Goal: Task Accomplishment & Management: Manage account settings

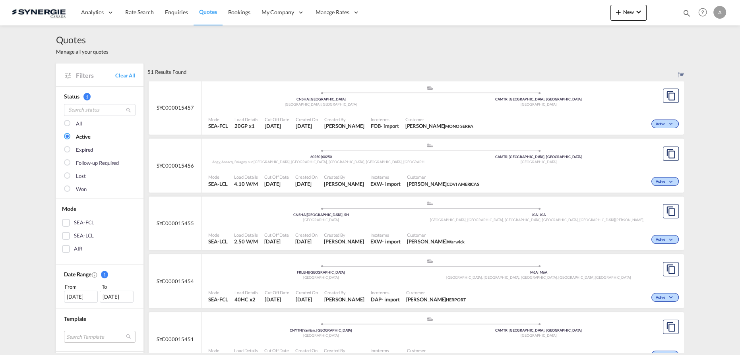
click at [402, 172] on div "Incoterms EXW - import" at bounding box center [385, 181] width 37 height 20
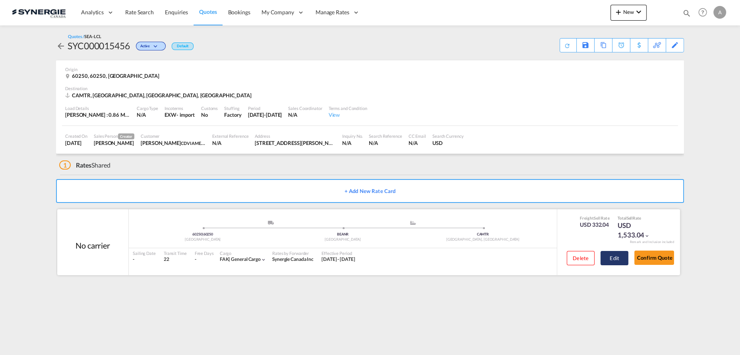
click at [604, 262] on button "Edit" at bounding box center [614, 258] width 28 height 14
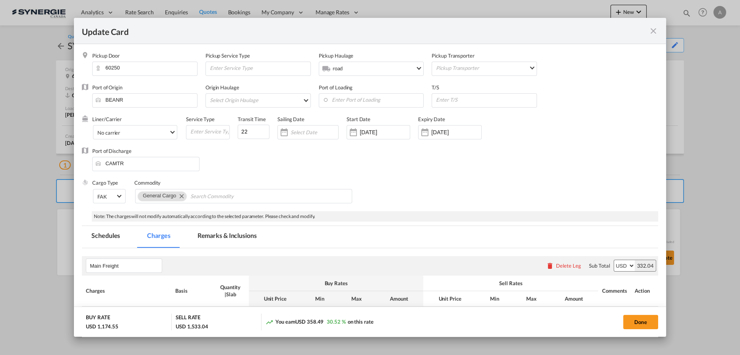
select select "per_w/m"
select select "flat"
select select "per_hbl"
select select "per_shipment"
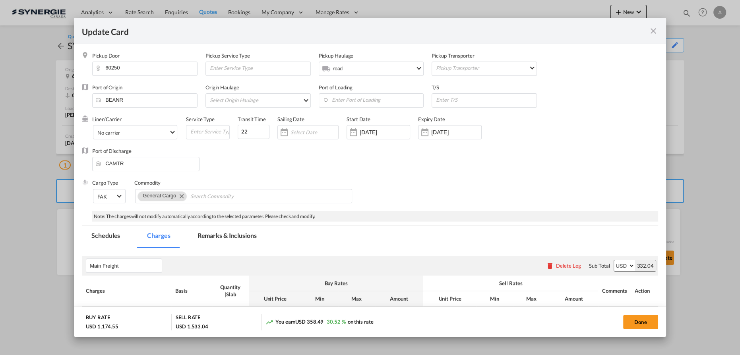
select select "per_bl"
select select "flat"
select select "per_bl"
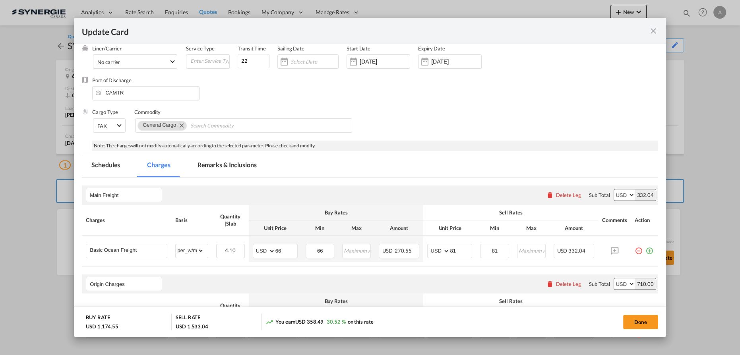
scroll to position [108, 0]
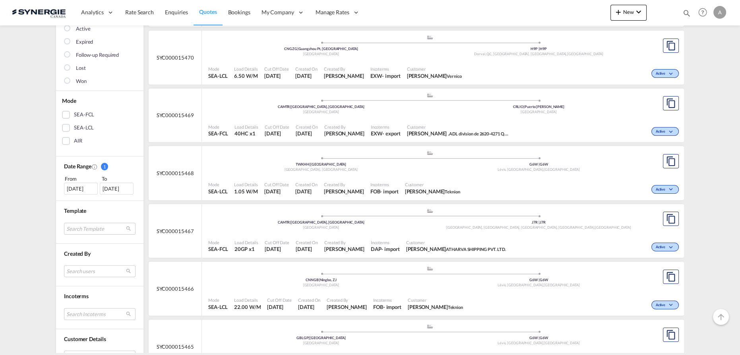
scroll to position [180, 0]
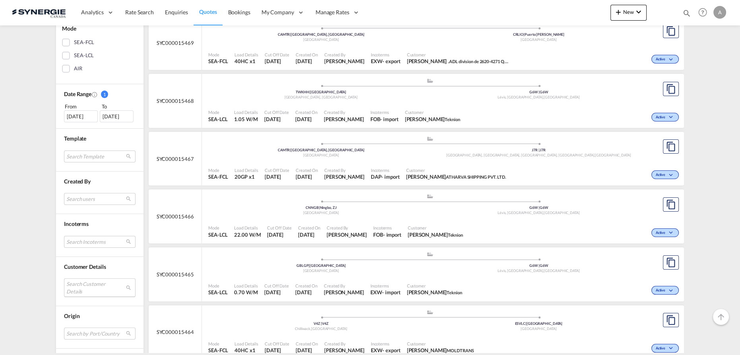
click at [81, 279] on md-select "Search Customer Details user name user [PERSON_NAME] . [PERSON_NAME][EMAIL_ADDR…" at bounding box center [99, 287] width 71 height 18
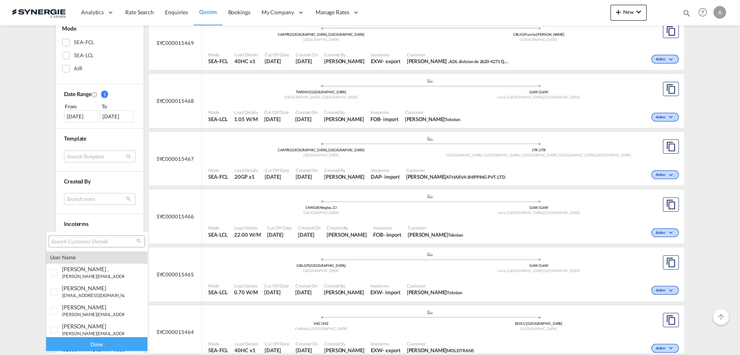
click at [88, 242] on input "search" at bounding box center [93, 241] width 85 height 7
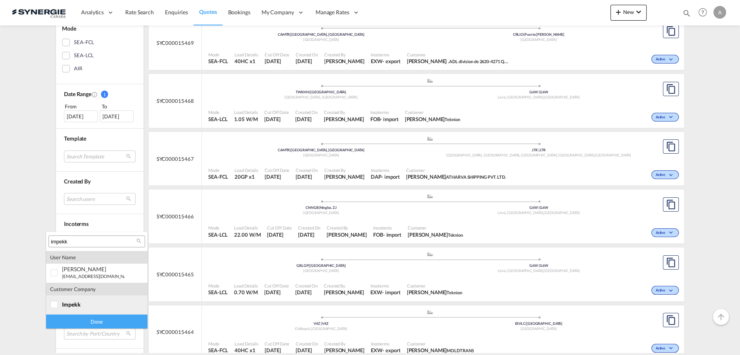
type input "impekk"
click at [76, 307] on span "impekk" at bounding box center [71, 304] width 19 height 7
click at [82, 324] on div "Done" at bounding box center [96, 322] width 101 height 14
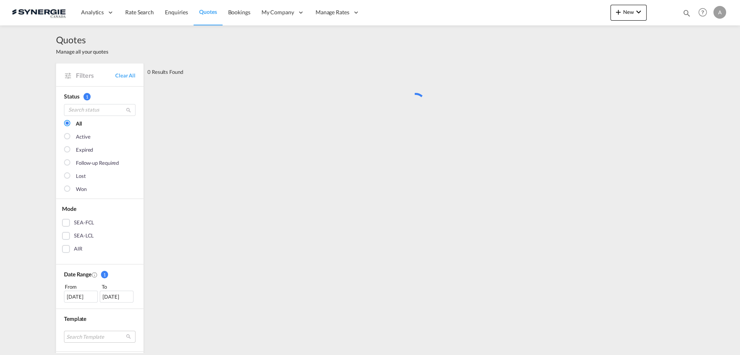
scroll to position [0, 0]
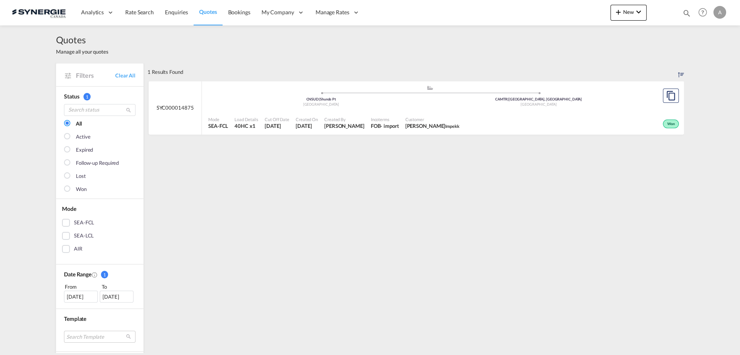
click at [430, 114] on div "Customer [PERSON_NAME] Impekk" at bounding box center [432, 123] width 60 height 20
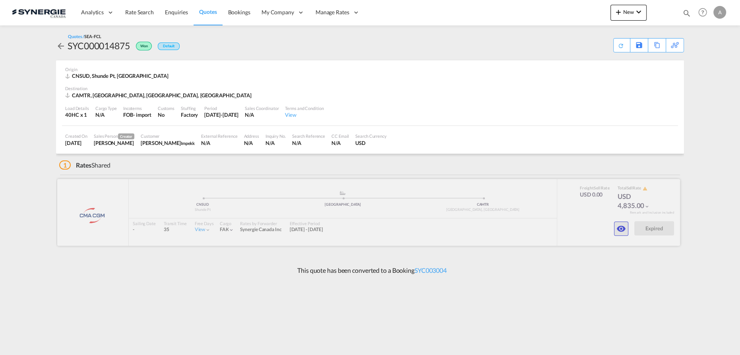
click at [624, 228] on md-icon "icon-eye" at bounding box center [621, 229] width 10 height 10
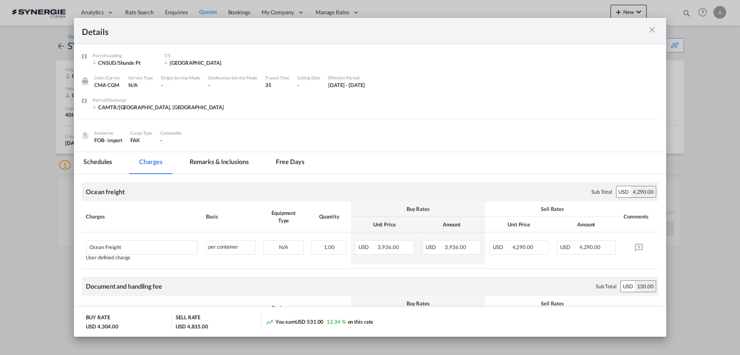
click at [240, 160] on md-tab-item "Remarks & Inclusions" at bounding box center [219, 163] width 78 height 22
